Goal: Task Accomplishment & Management: Manage account settings

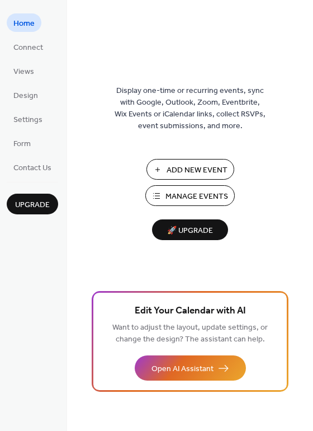
click at [199, 199] on span "Manage Events" at bounding box center [197, 197] width 63 height 12
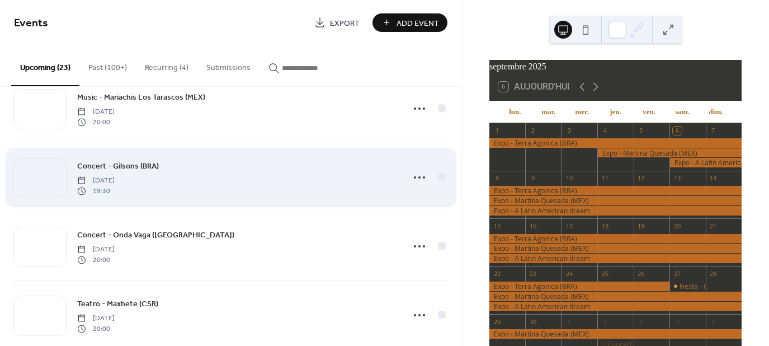
scroll to position [308, 0]
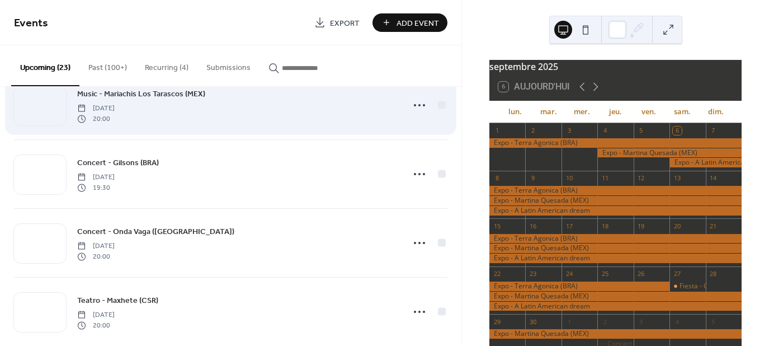
click at [121, 96] on span "Music - Mariachis Los Tarascos (MEX)" at bounding box center [141, 94] width 128 height 12
